Goal: Task Accomplishment & Management: Manage account settings

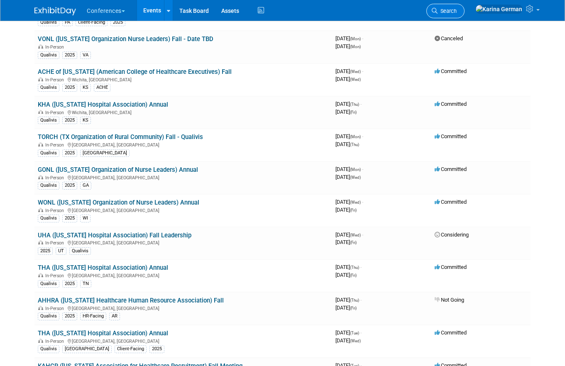
click at [465, 15] on link "Search" at bounding box center [446, 11] width 38 height 15
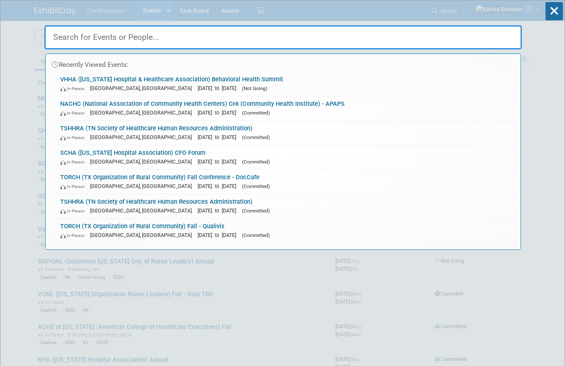
type input "s"
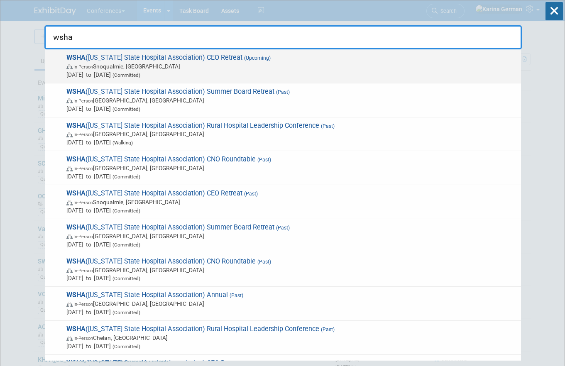
type input "wsha"
click at [260, 64] on span "In-Person Snoqualmie, WA" at bounding box center [291, 66] width 451 height 8
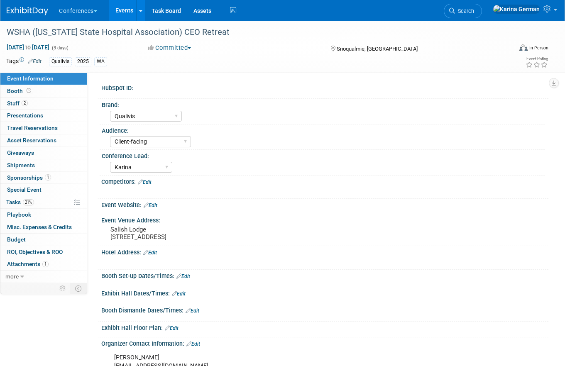
select select "Qualivis"
select select "Client-facing"
select select "Karina"
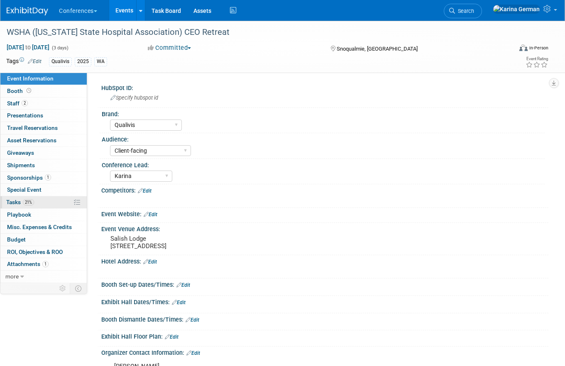
click at [31, 204] on span "21%" at bounding box center [28, 202] width 11 height 6
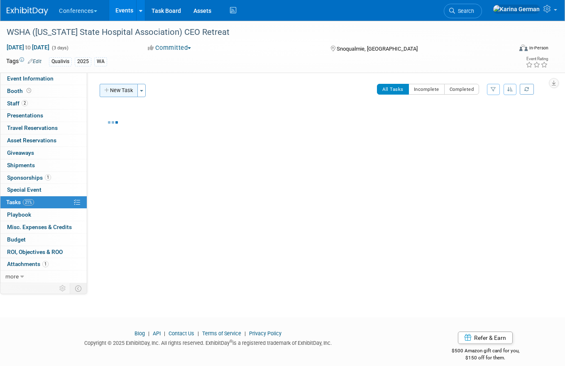
click at [125, 93] on button "New Task" at bounding box center [119, 90] width 38 height 13
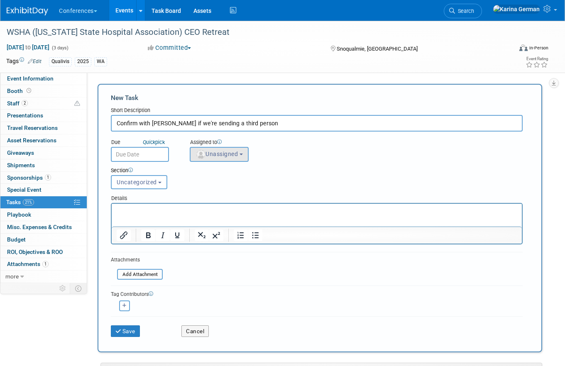
type input "Confirm with Kelly if we're sending a third person"
click at [232, 160] on button "Unassigned" at bounding box center [219, 154] width 59 height 15
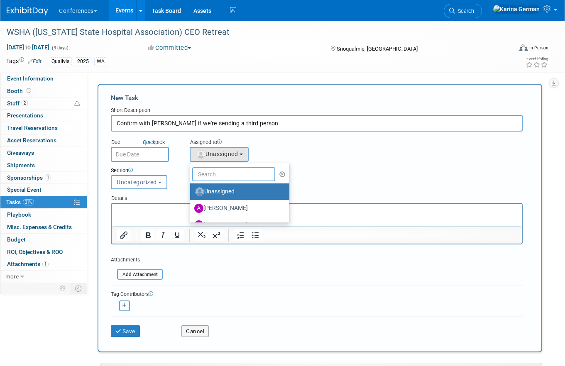
click at [226, 171] on input "text" at bounding box center [233, 174] width 83 height 14
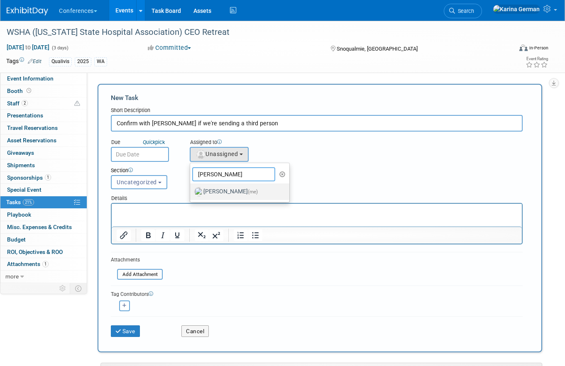
type input "karin"
click at [233, 189] on label "Karina German (me)" at bounding box center [237, 191] width 87 height 13
click at [192, 189] on input "Karina German (me)" at bounding box center [188, 190] width 5 height 5
select select "eb9a80ed-01df-455e-b7c9-ebccef2a47a7"
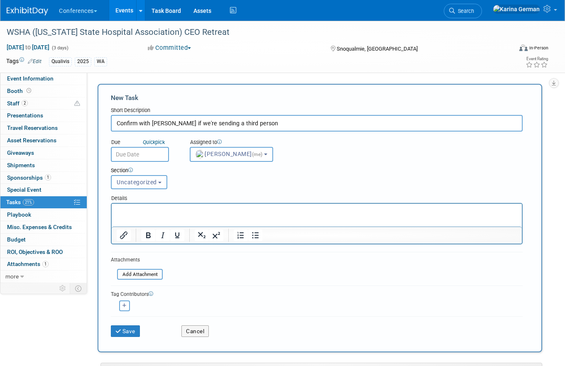
click at [118, 147] on div "Due Quick pick" at bounding box center [144, 143] width 66 height 8
click at [136, 154] on input "text" at bounding box center [140, 154] width 58 height 15
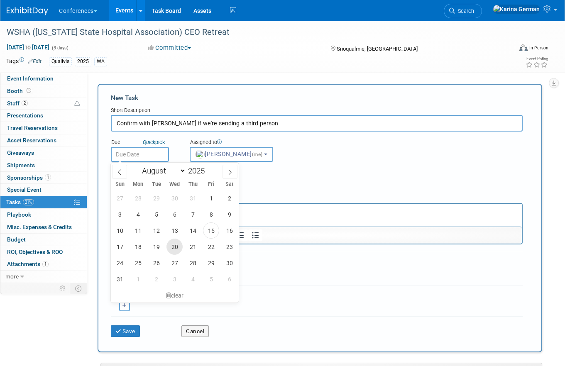
click at [178, 248] on span "20" at bounding box center [175, 247] width 16 height 16
type input "Aug 20, 2025"
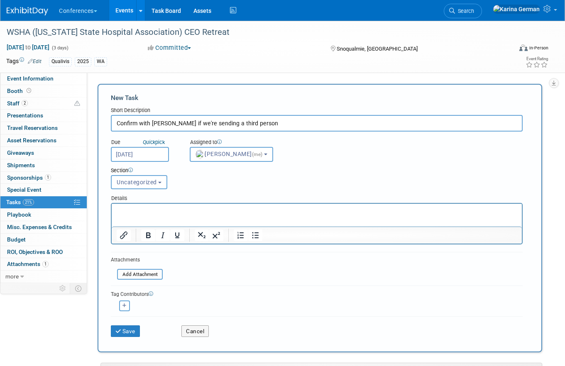
click at [162, 211] on p "Rich Text Area. Press ALT-0 for help." at bounding box center [317, 211] width 401 height 8
click at [136, 324] on div "Save" at bounding box center [140, 328] width 71 height 17
click at [133, 329] on button "Save" at bounding box center [125, 332] width 29 height 12
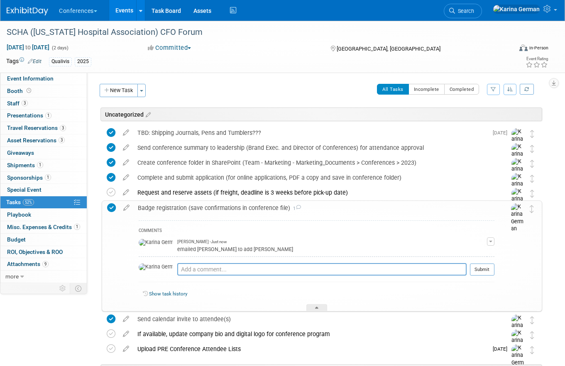
click at [482, 2] on li "Search" at bounding box center [463, 10] width 38 height 20
click at [474, 12] on span "Search" at bounding box center [464, 11] width 19 height 6
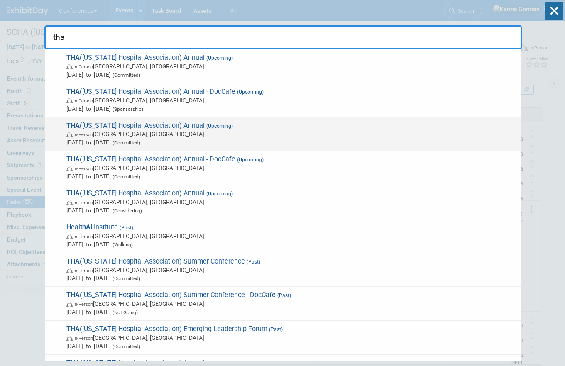
type input "tha"
click at [220, 133] on span "In-Person San Antonio, TX" at bounding box center [291, 134] width 451 height 8
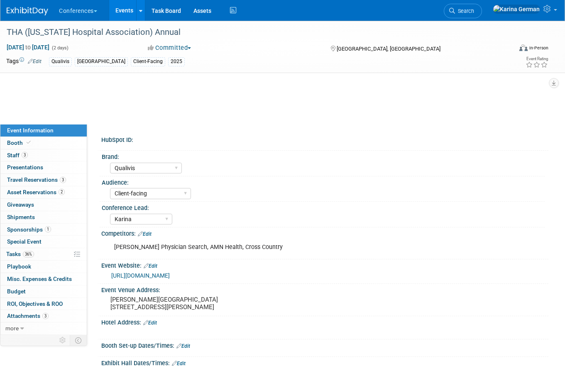
select select "Qualivis"
select select "Client-facing"
select select "Karina"
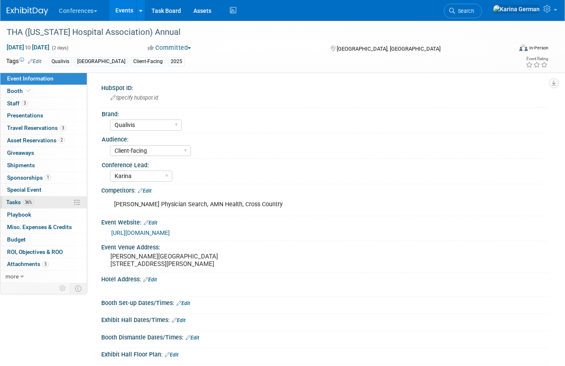
click at [46, 202] on link "36% Tasks 36%" at bounding box center [43, 203] width 86 height 12
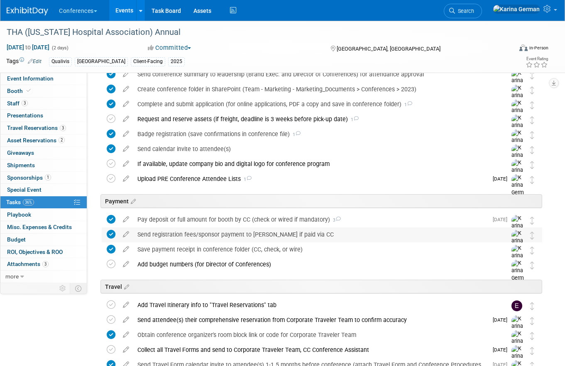
scroll to position [105, 0]
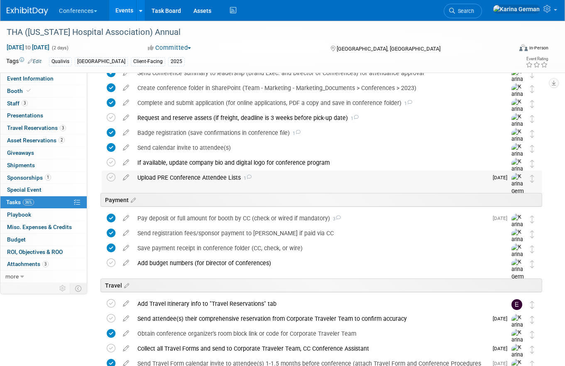
click at [228, 177] on div "Upload PRE Conference Attendee Lists 1" at bounding box center [310, 178] width 355 height 14
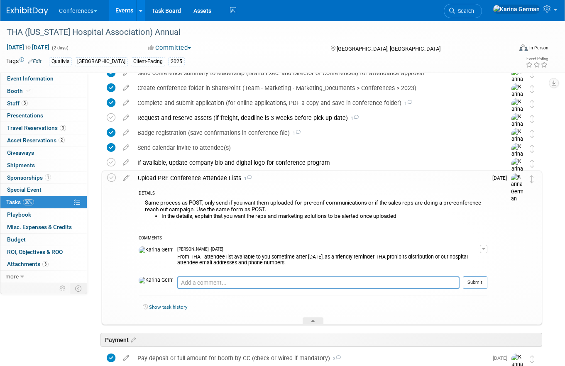
click at [228, 177] on div "Upload PRE Conference Attendee Lists 1" at bounding box center [311, 178] width 354 height 14
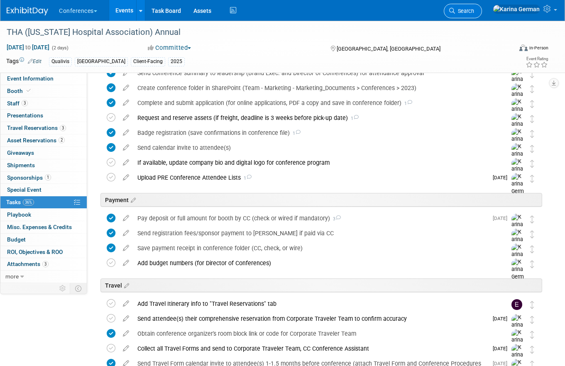
click at [474, 12] on span "Search" at bounding box center [464, 11] width 19 height 6
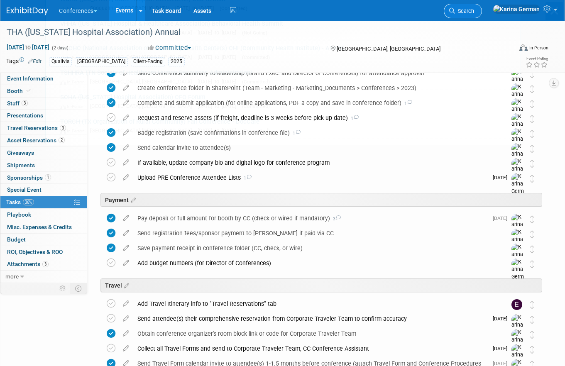
scroll to position [0, 0]
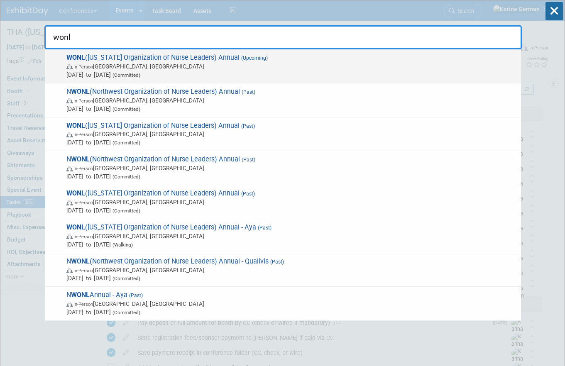
type input "wonl"
click at [288, 61] on span "WONL ([US_STATE] Organization of Nurse Leaders) Annual (Upcoming) In-Person [GE…" at bounding box center [290, 66] width 453 height 25
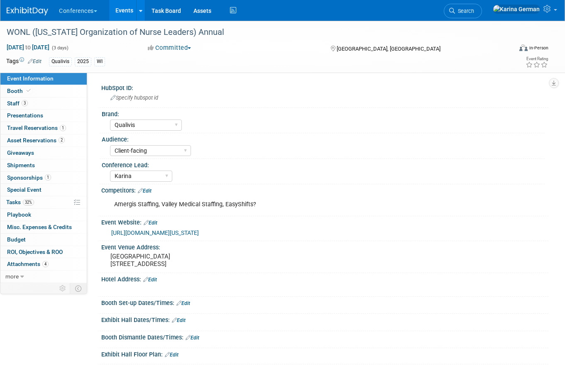
select select "Qualivis"
select select "Client-facing"
select select "Karina"
click at [57, 139] on span "Asset Reservations 2" at bounding box center [36, 140] width 58 height 7
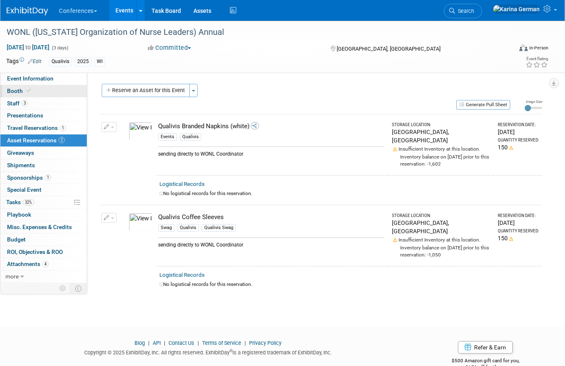
click at [54, 93] on link "Booth" at bounding box center [43, 91] width 86 height 12
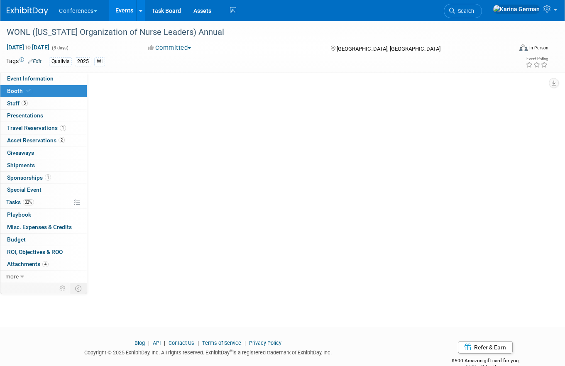
select select "8' tabletop"
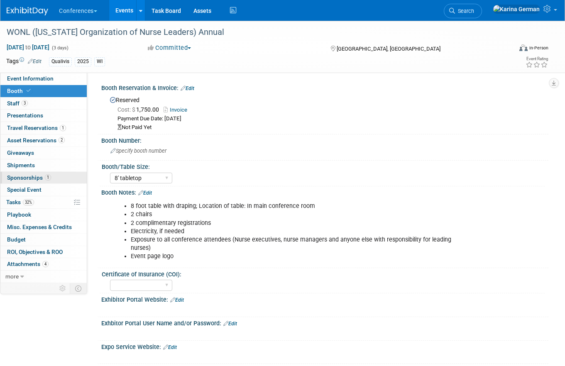
click at [51, 179] on link "1 Sponsorships 1" at bounding box center [43, 178] width 86 height 12
